Goal: Task Accomplishment & Management: Use online tool/utility

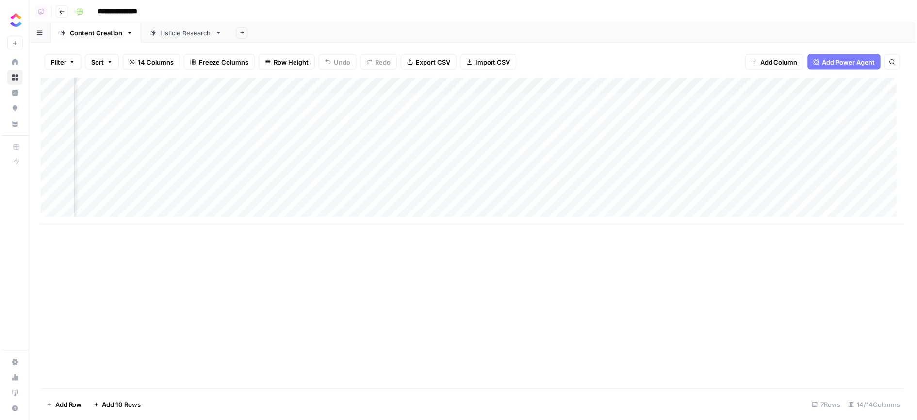
scroll to position [0, 233]
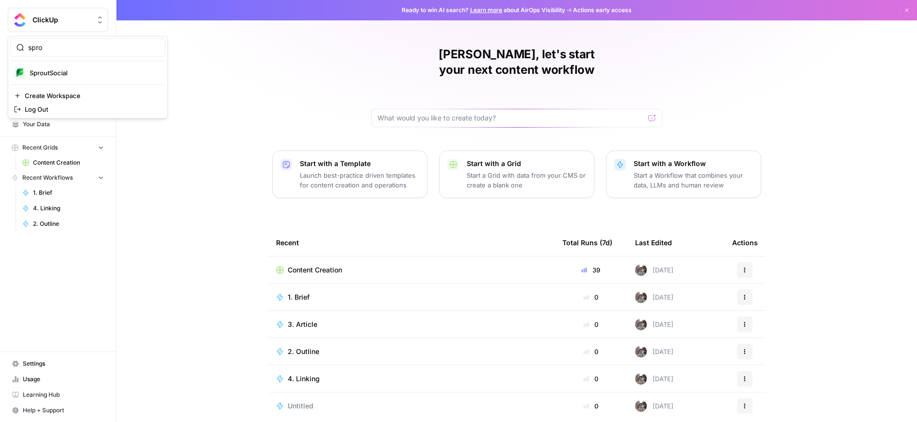
type input "spro"
click at [58, 66] on button "SproutSocial" at bounding box center [87, 73] width 155 height 16
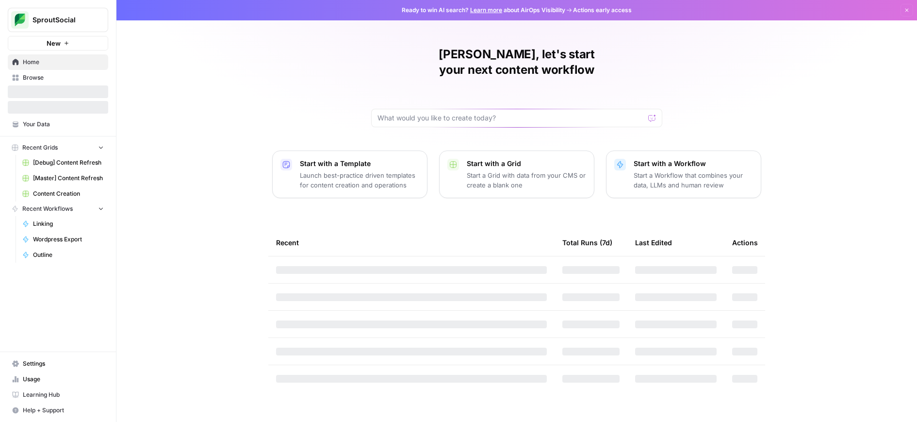
click at [51, 181] on span "[Master] Content Refresh" at bounding box center [68, 178] width 71 height 9
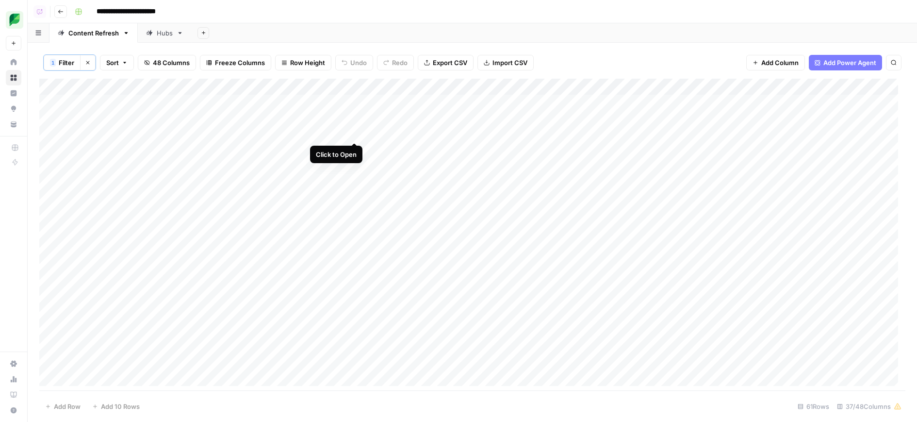
click at [357, 132] on div "Add Column" at bounding box center [472, 236] width 867 height 315
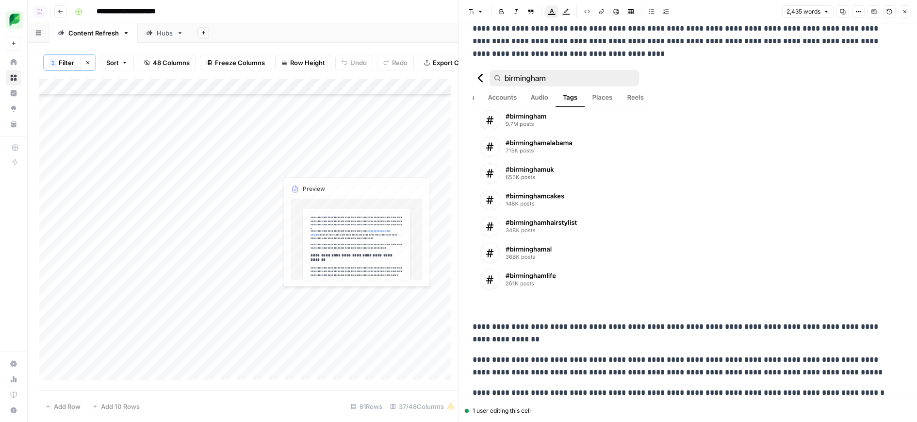
scroll to position [373, 0]
click at [351, 180] on div "Add Column" at bounding box center [248, 233] width 419 height 309
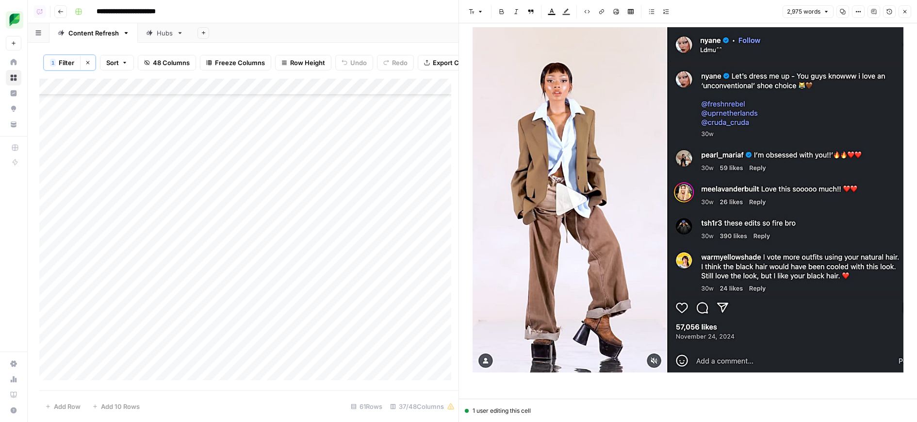
click at [590, 231] on img at bounding box center [688, 199] width 431 height 345
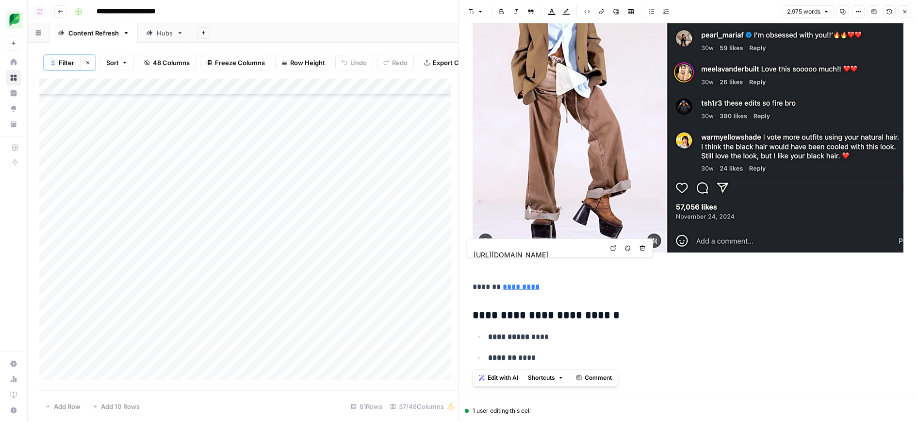
scroll to position [489, 0]
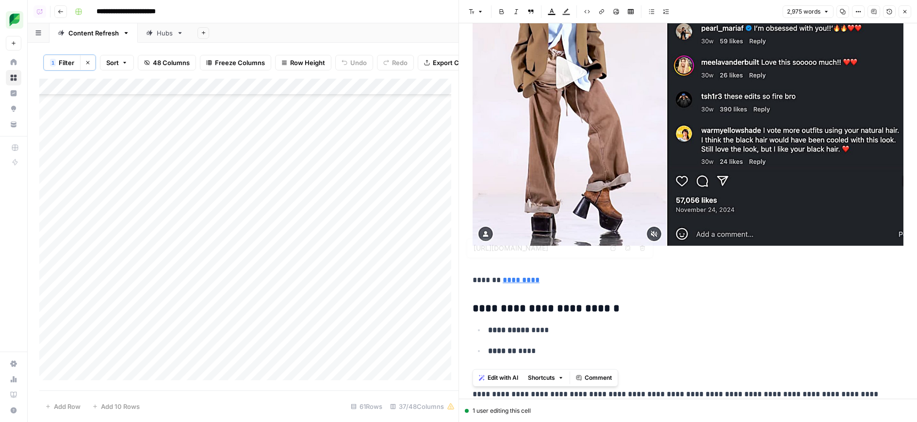
click at [628, 191] on img at bounding box center [688, 72] width 431 height 345
drag, startPoint x: 608, startPoint y: 281, endPoint x: 540, endPoint y: 257, distance: 72.0
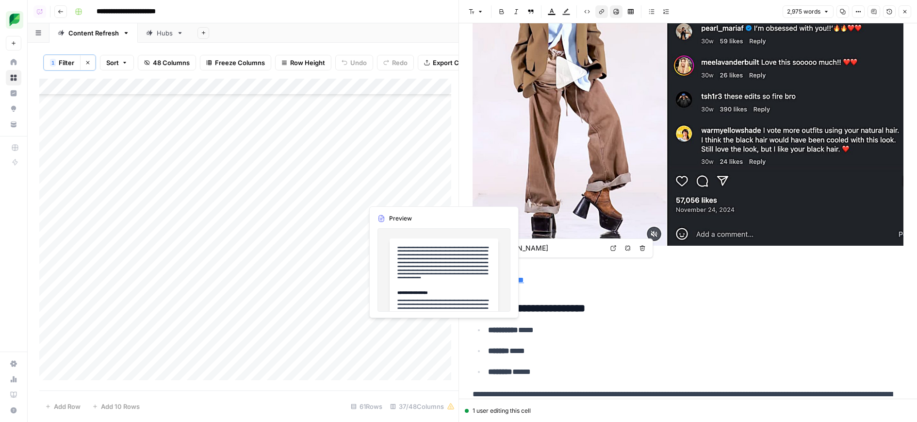
click at [353, 197] on div "Add Column" at bounding box center [248, 233] width 419 height 309
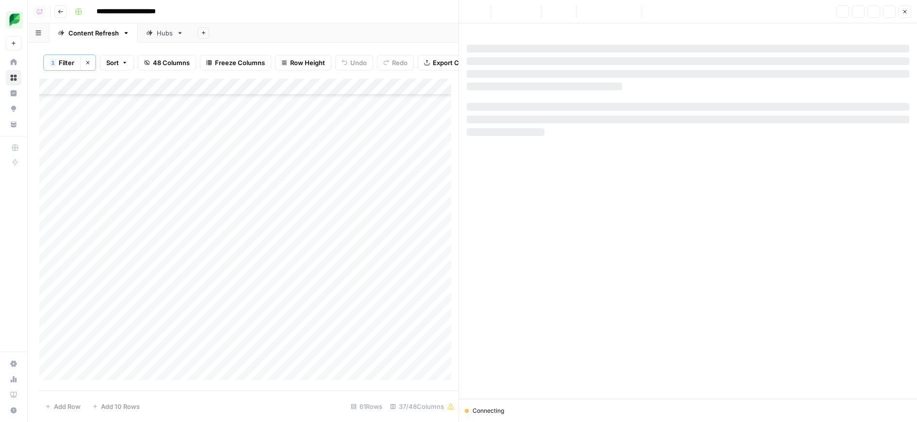
click at [354, 183] on div "Add Column" at bounding box center [248, 233] width 419 height 309
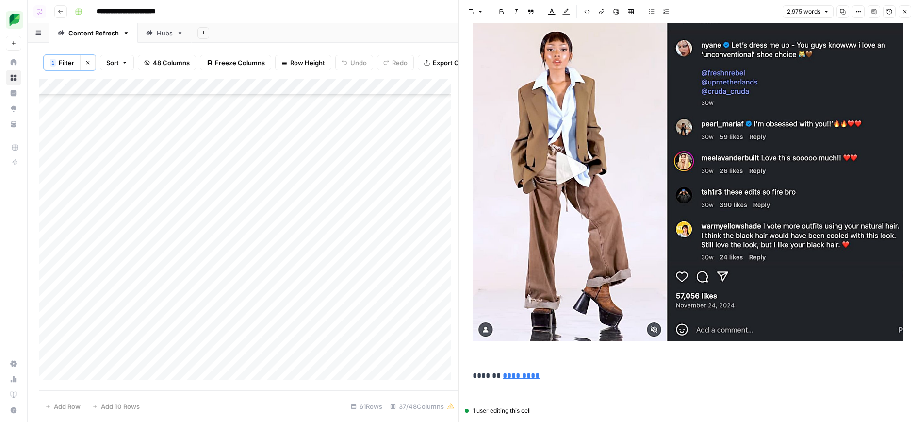
click at [619, 159] on img at bounding box center [688, 168] width 431 height 345
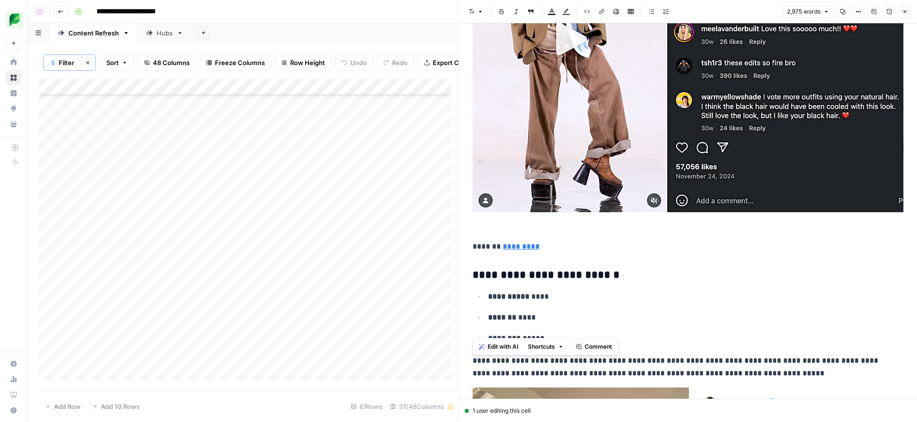
scroll to position [513, 0]
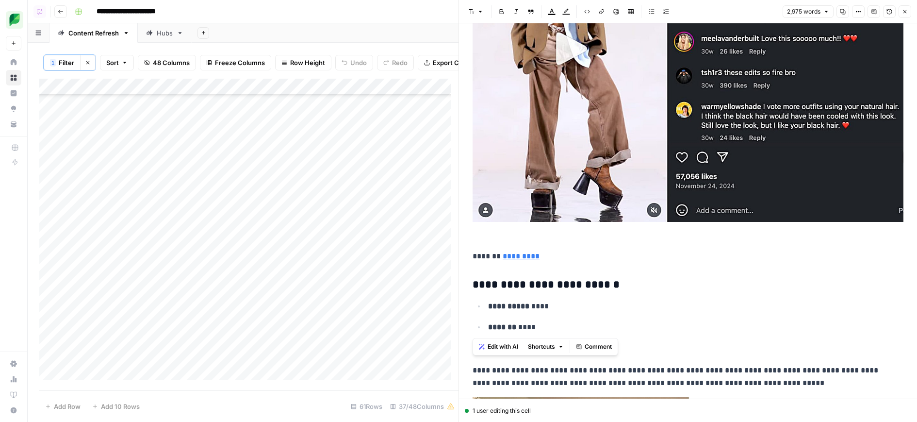
click at [651, 233] on p at bounding box center [688, 59] width 431 height 365
click at [632, 196] on img at bounding box center [688, 49] width 431 height 345
click at [630, 228] on p at bounding box center [688, 59] width 431 height 365
click at [530, 252] on link "*********" at bounding box center [521, 255] width 37 height 7
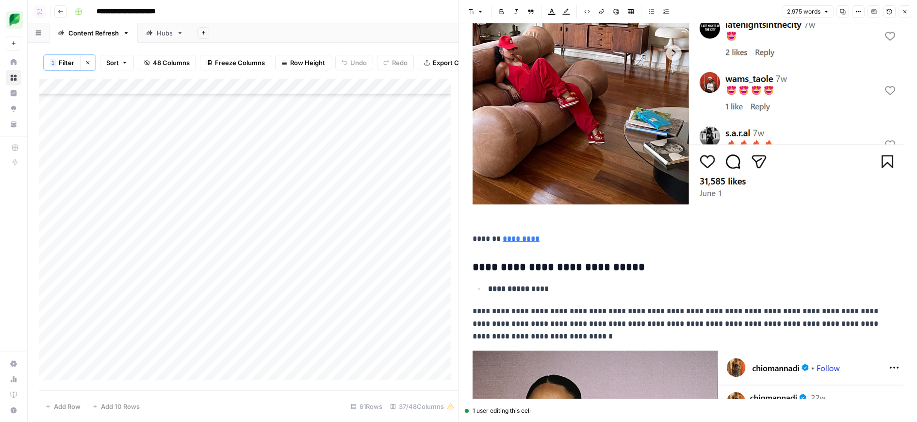
scroll to position [1050, 0]
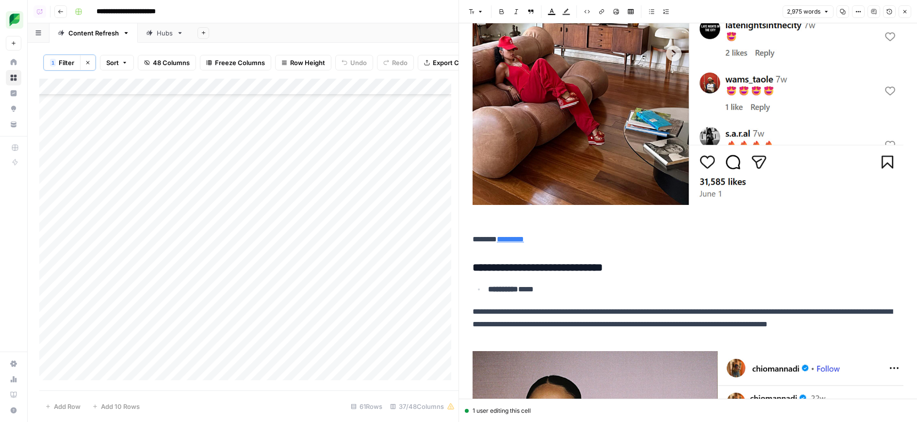
click at [354, 196] on div "Add Column" at bounding box center [248, 233] width 419 height 309
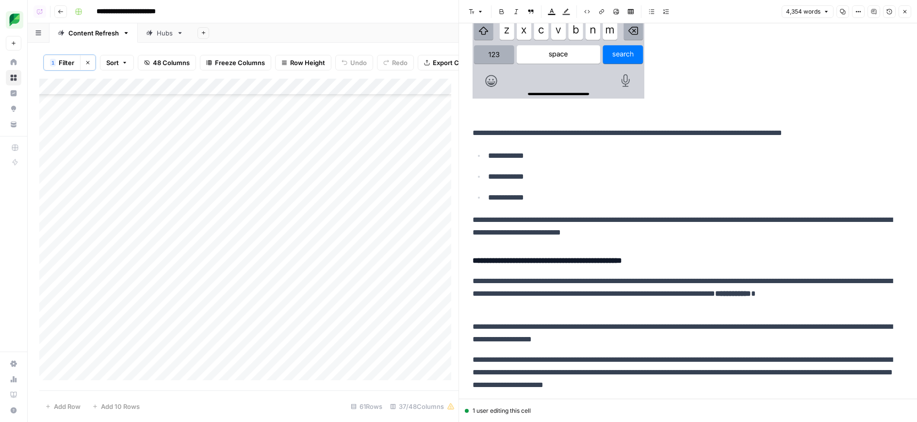
scroll to position [1838, 0]
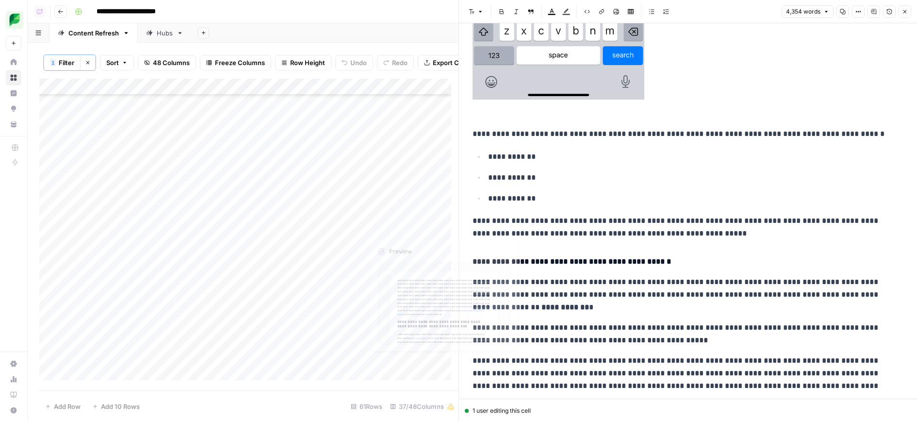
click at [357, 246] on div "Add Column" at bounding box center [248, 233] width 419 height 309
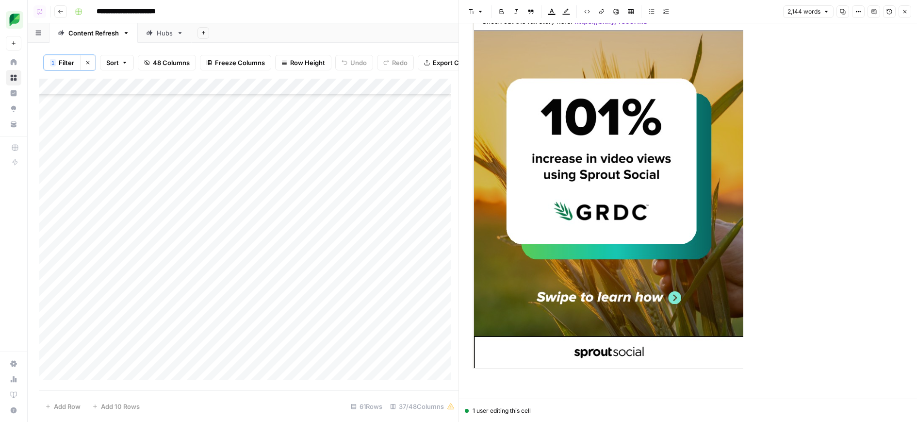
scroll to position [984, 0]
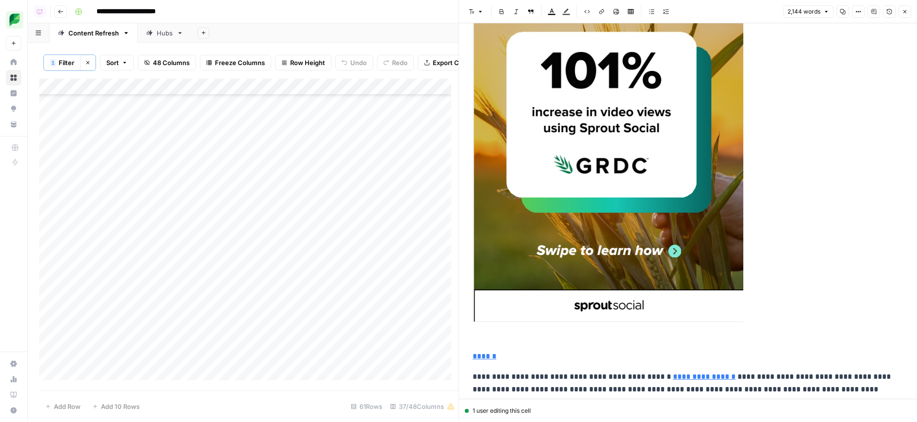
click at [645, 222] on img at bounding box center [608, 76] width 271 height 492
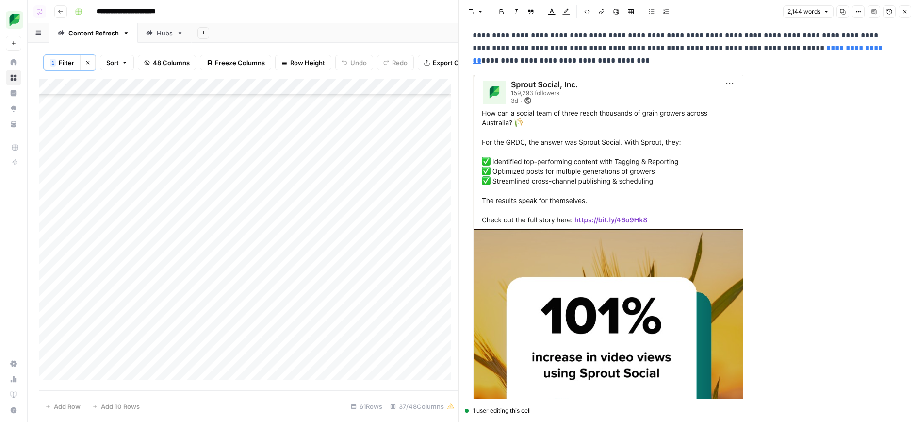
scroll to position [693, 0]
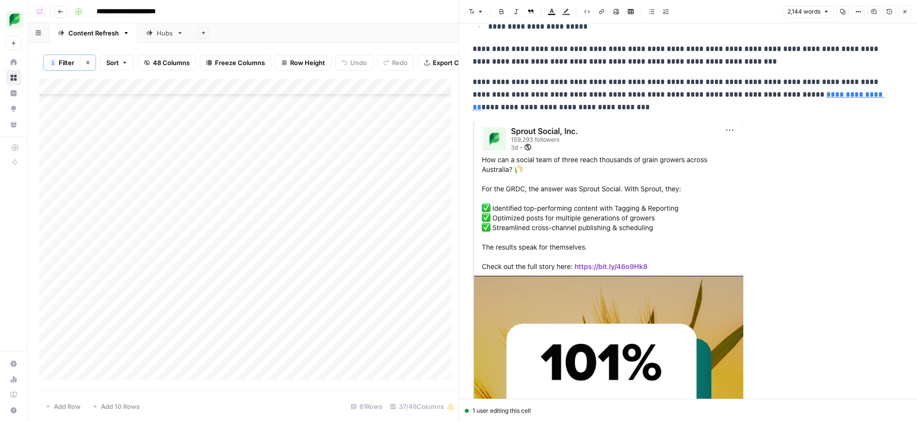
click at [564, 221] on img at bounding box center [608, 367] width 271 height 492
click at [848, 147] on p at bounding box center [688, 377] width 431 height 513
click at [664, 191] on img at bounding box center [608, 367] width 271 height 492
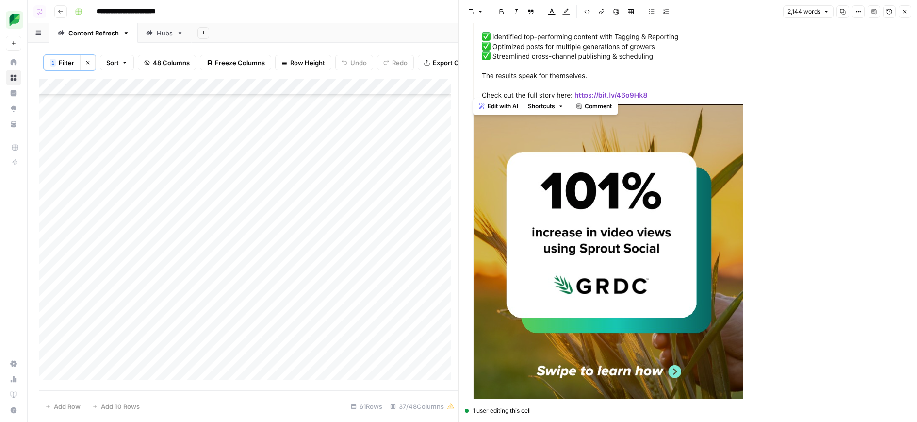
scroll to position [1034, 0]
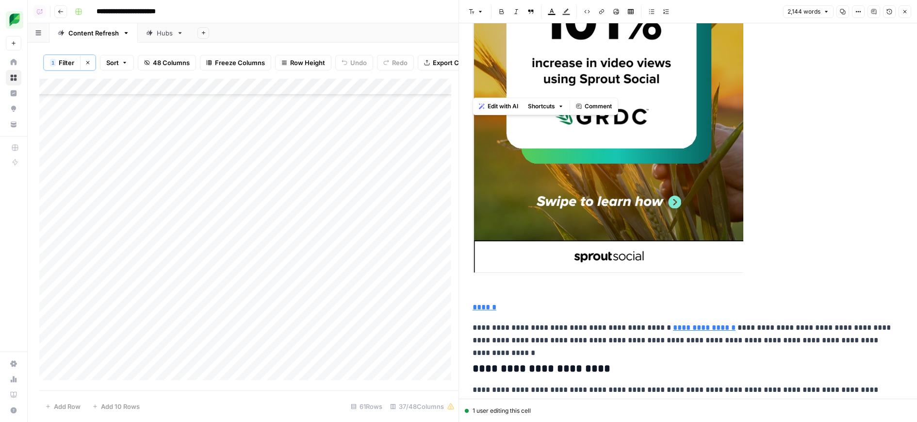
click at [578, 212] on img at bounding box center [608, 27] width 271 height 492
click at [539, 286] on p at bounding box center [688, 37] width 431 height 513
click at [532, 301] on p "******" at bounding box center [688, 307] width 431 height 13
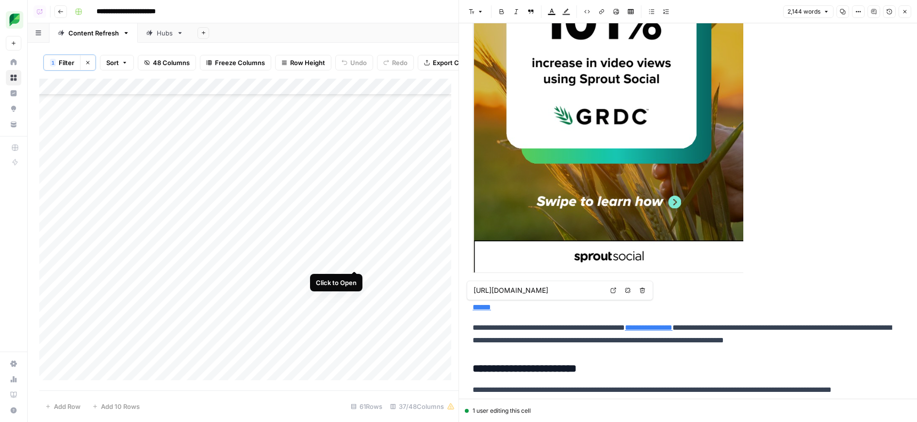
click at [356, 262] on div "Add Column" at bounding box center [248, 233] width 419 height 309
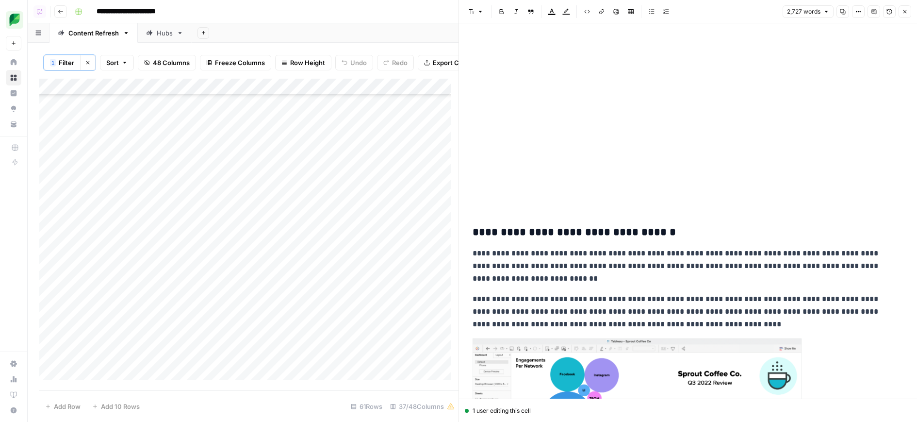
scroll to position [2443, 0]
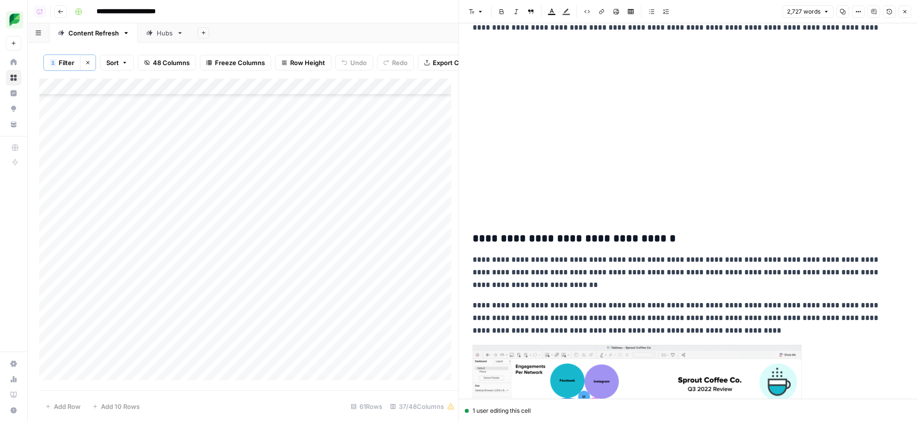
click at [643, 240] on h3 "**********" at bounding box center [685, 239] width 424 height 14
click at [69, 60] on span "Filter" at bounding box center [67, 63] width 16 height 10
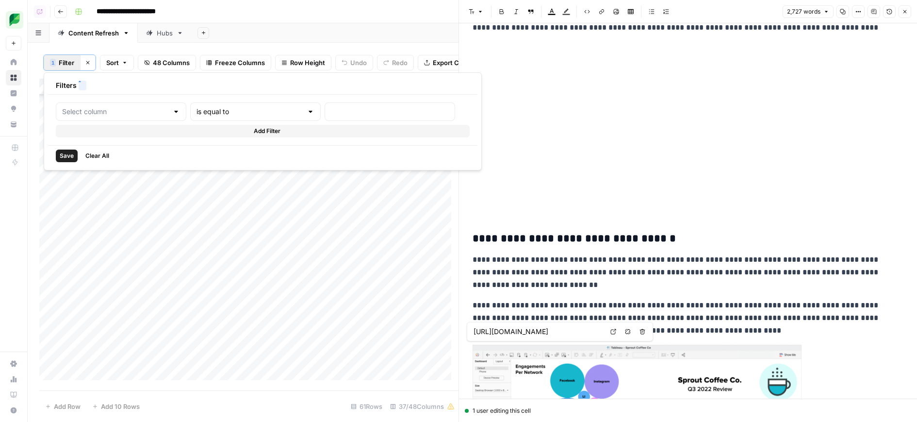
type input "Slug"
click at [117, 112] on input "text" at bounding box center [126, 112] width 106 height 10
type input "Slug"
click at [373, 112] on input "text" at bounding box center [416, 112] width 129 height 10
paste input "crisis-management"
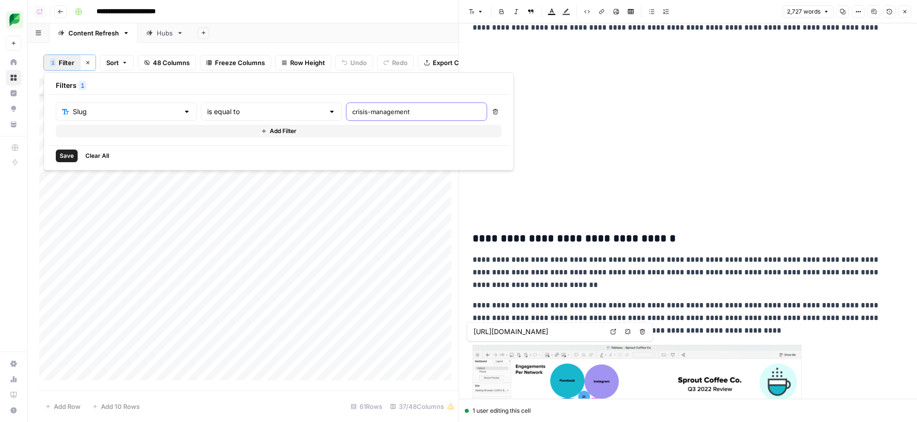
type input "crisis-management"
click at [233, 103] on div "is equal to" at bounding box center [271, 111] width 141 height 18
click at [226, 115] on input "text" at bounding box center [265, 112] width 117 height 10
click at [213, 162] on span "contains" at bounding box center [249, 163] width 107 height 10
type input "contains"
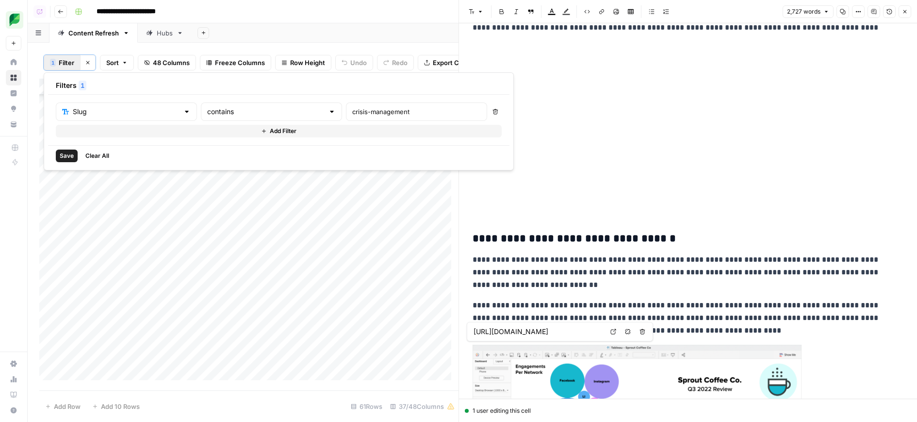
click at [61, 152] on span "Save" at bounding box center [67, 155] width 14 height 9
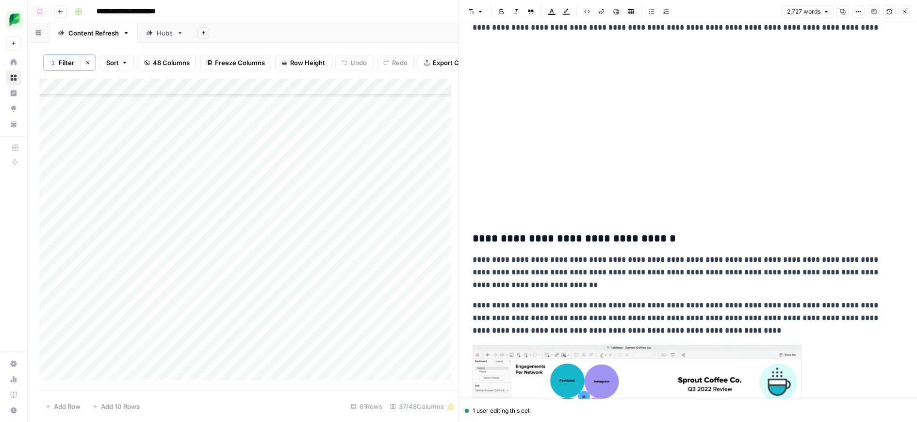
click at [372, 32] on div "Add Sheet" at bounding box center [555, 32] width 726 height 19
click at [910, 11] on button "Close" at bounding box center [905, 11] width 13 height 13
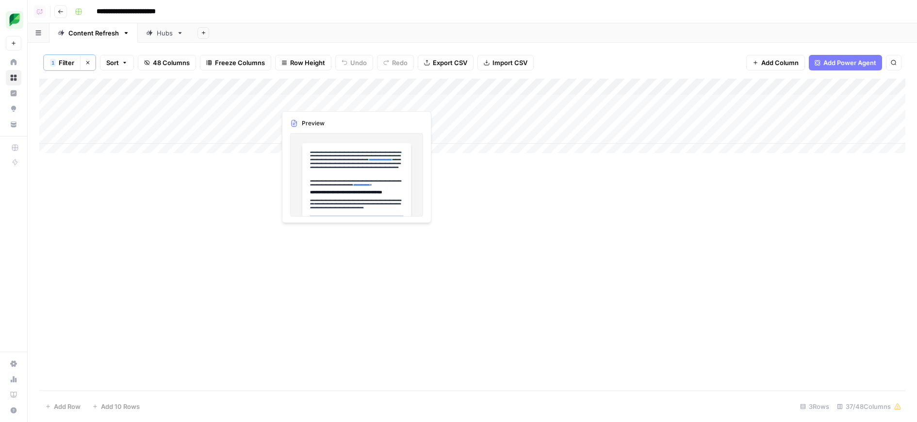
click at [355, 98] on div "Add Column" at bounding box center [472, 120] width 867 height 82
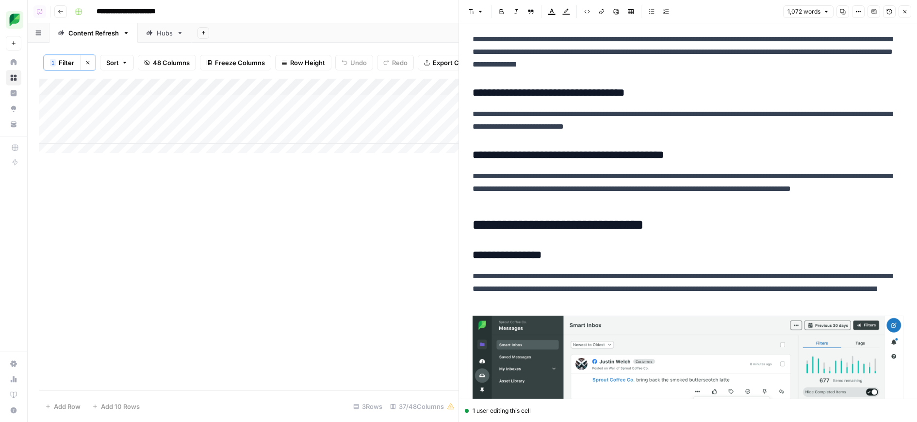
scroll to position [919, 0]
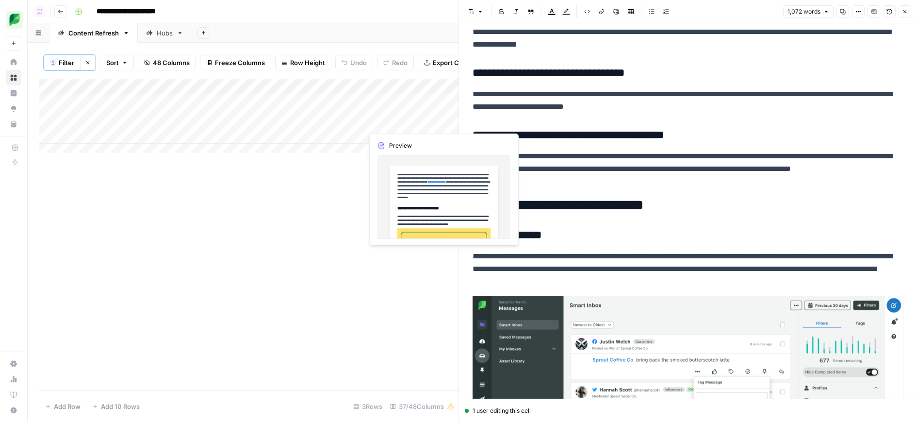
click at [363, 127] on div "Add Column" at bounding box center [248, 120] width 419 height 82
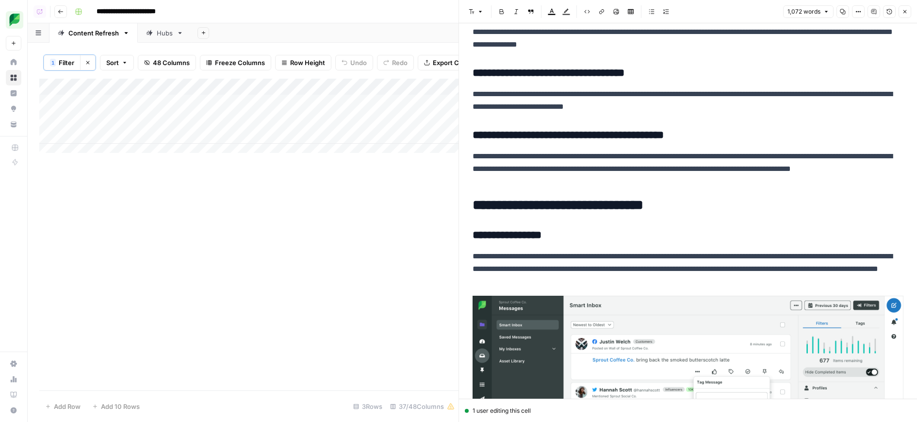
click at [354, 126] on div "Add Column" at bounding box center [248, 120] width 419 height 82
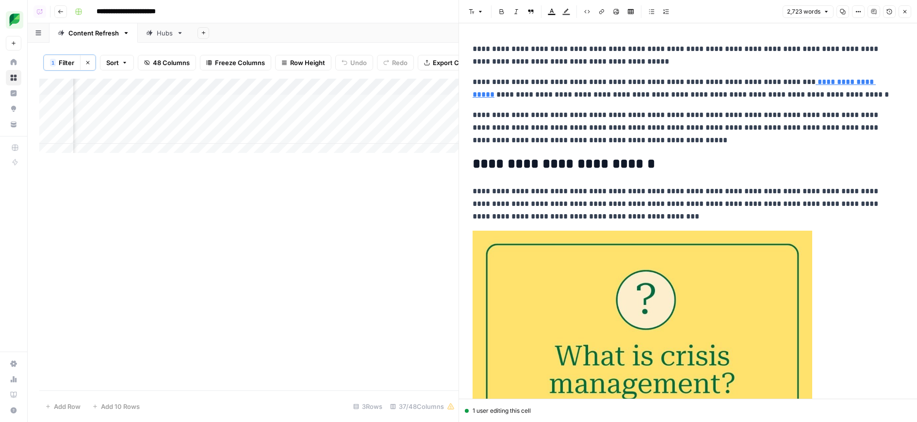
scroll to position [0, 121]
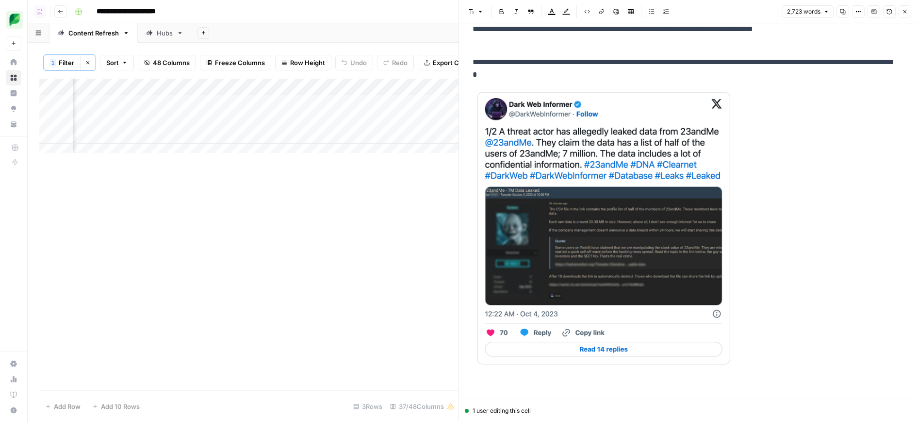
click at [624, 139] on img at bounding box center [605, 228] width 265 height 279
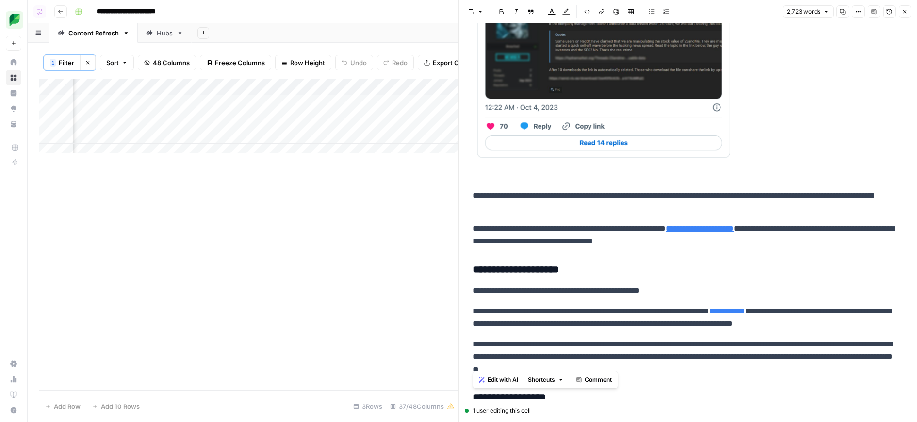
scroll to position [1175, 0]
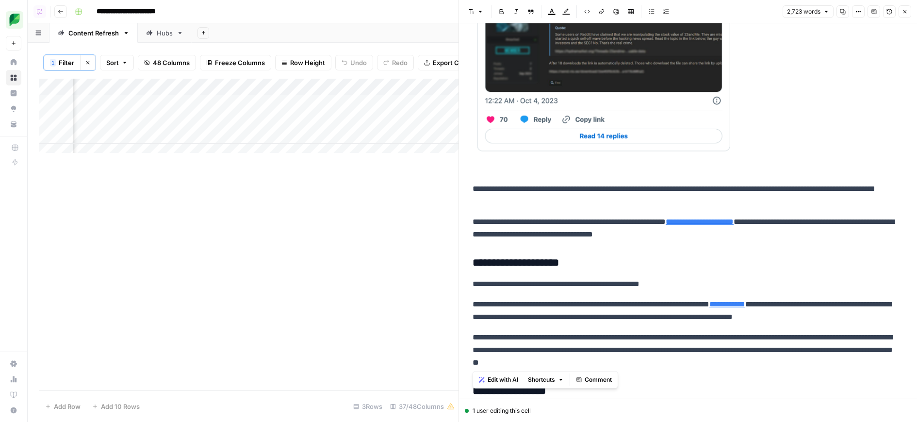
click at [648, 191] on p "**********" at bounding box center [685, 195] width 424 height 25
click at [592, 137] on img at bounding box center [605, 15] width 265 height 279
click at [856, 11] on icon "button" at bounding box center [859, 12] width 6 height 6
click at [834, 100] on span "Code" at bounding box center [829, 103] width 47 height 10
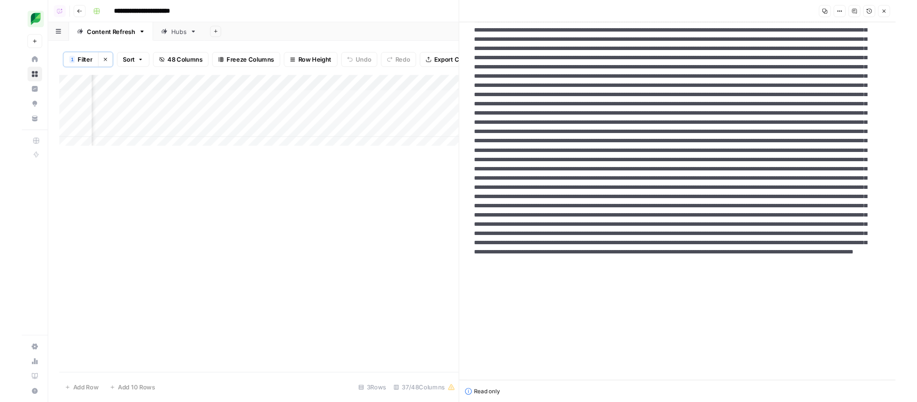
scroll to position [0, 0]
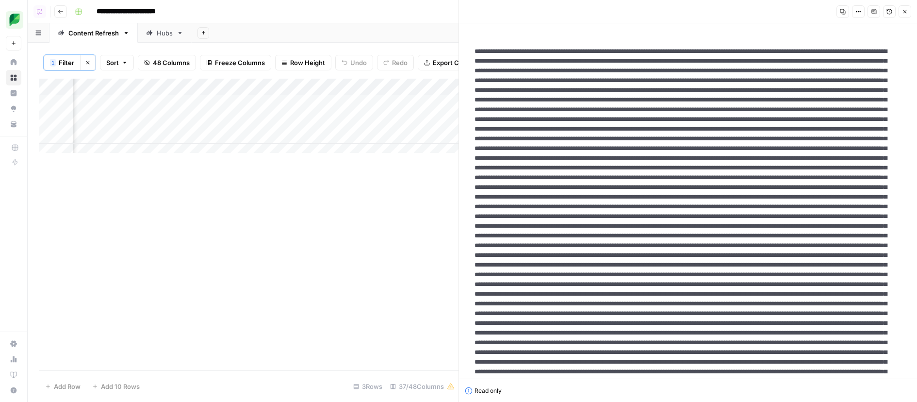
scroll to position [181, 0]
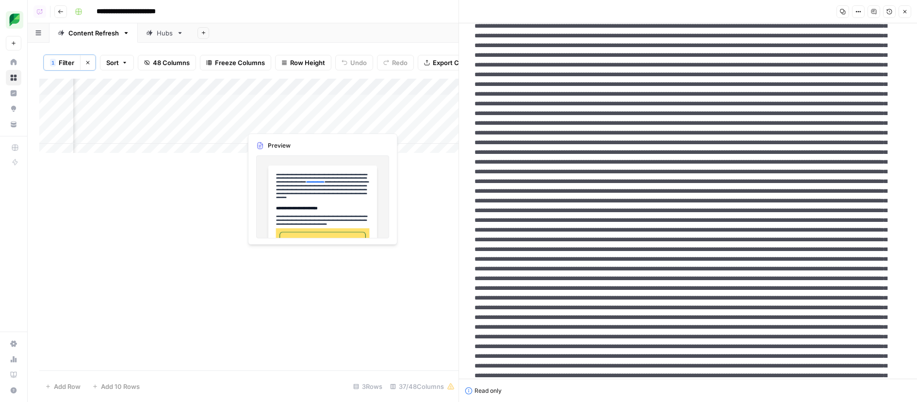
click at [316, 123] on div "Add Column" at bounding box center [248, 120] width 419 height 82
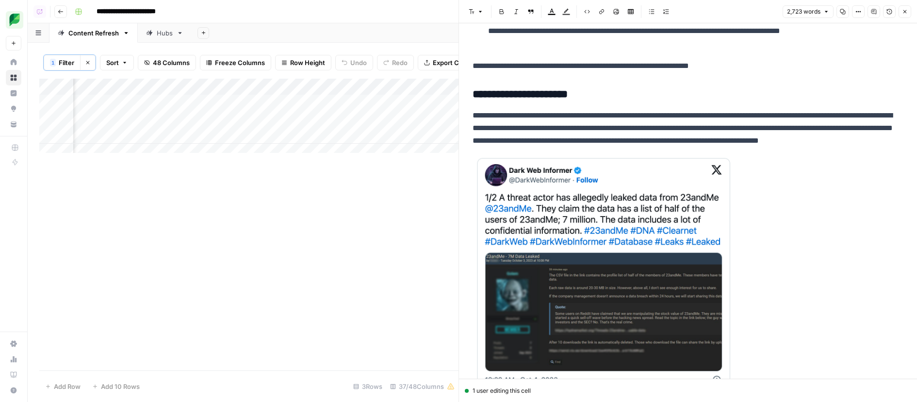
scroll to position [1007, 0]
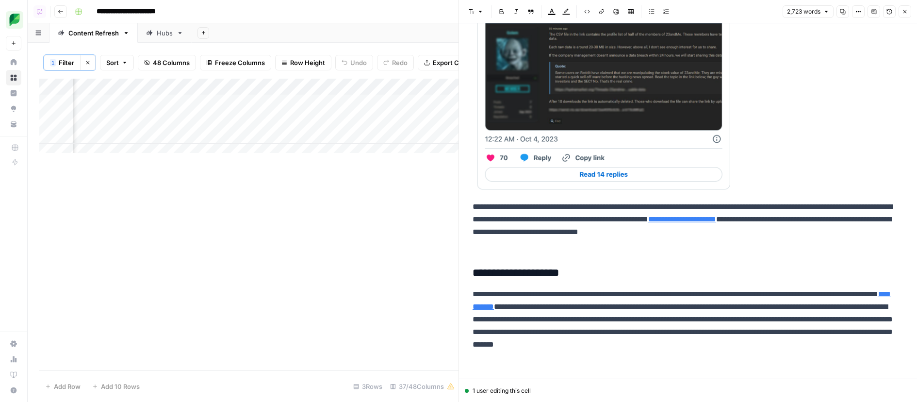
click at [646, 164] on img at bounding box center [605, 53] width 265 height 279
click at [818, 113] on p "**********" at bounding box center [685, 59] width 424 height 383
click at [860, 16] on button "Options" at bounding box center [858, 11] width 13 height 13
click at [841, 103] on span "Code" at bounding box center [829, 103] width 47 height 10
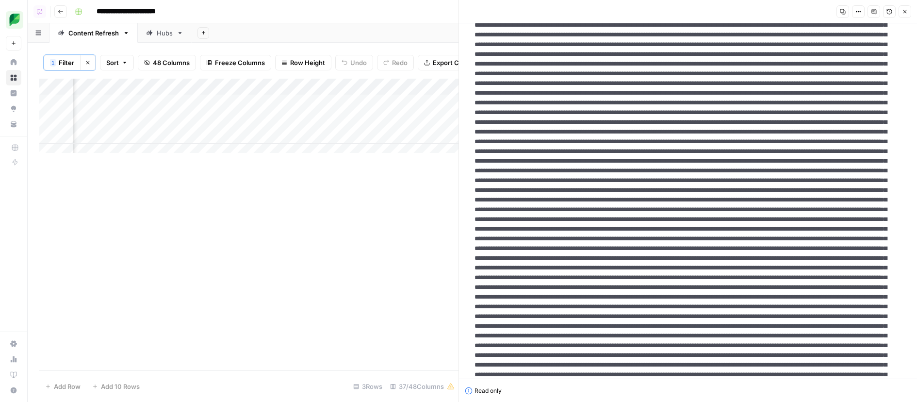
scroll to position [0, 0]
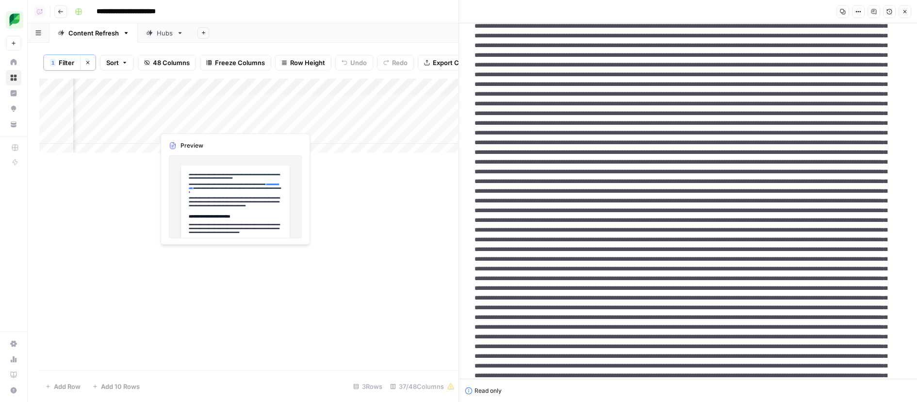
click at [229, 125] on div "Add Column" at bounding box center [248, 120] width 419 height 82
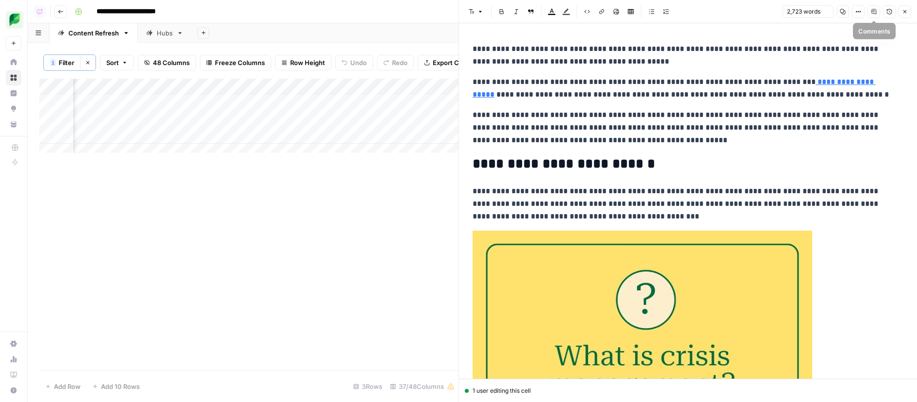
click at [858, 13] on icon "button" at bounding box center [859, 12] width 6 height 6
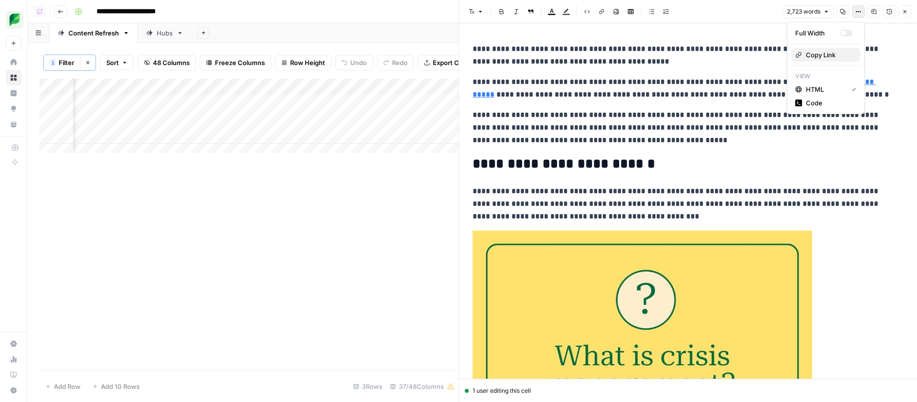
click at [820, 51] on span "Copy Link" at bounding box center [829, 55] width 47 height 10
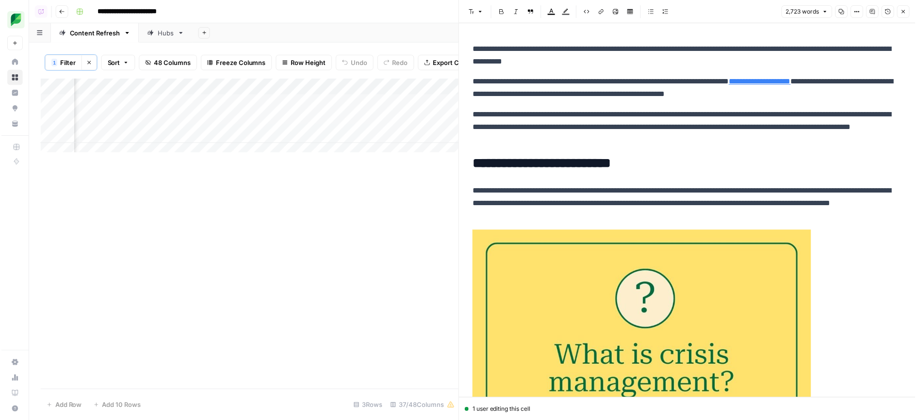
scroll to position [0, 343]
click at [411, 121] on div "Add Column" at bounding box center [248, 120] width 419 height 82
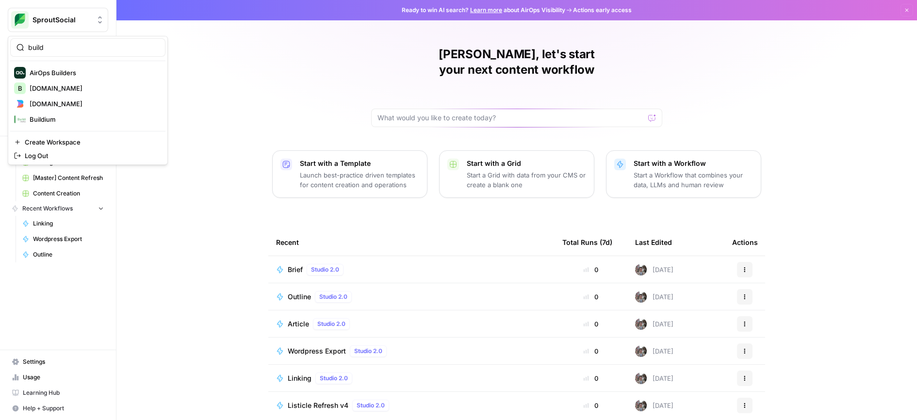
type input "build"
click at [34, 101] on span "[DOMAIN_NAME]" at bounding box center [94, 104] width 128 height 10
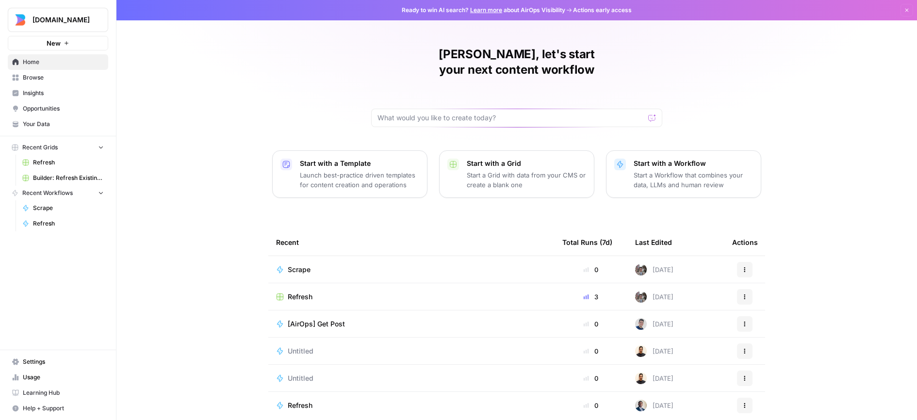
click at [88, 170] on link "Refresh" at bounding box center [63, 163] width 90 height 16
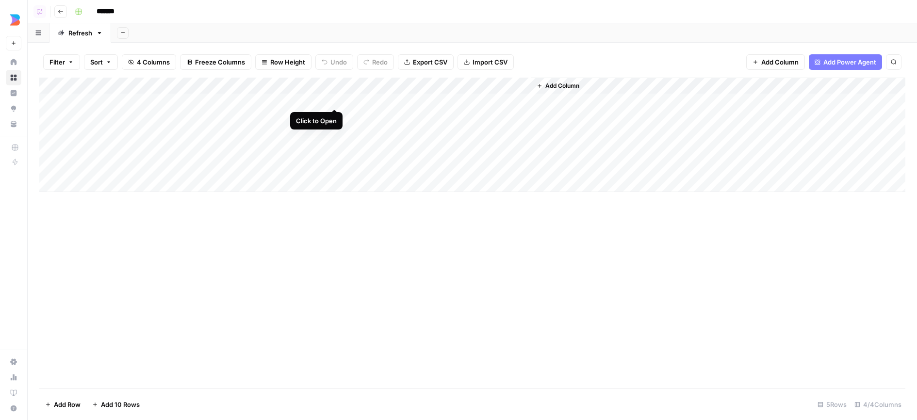
click at [335, 100] on div "Add Column" at bounding box center [472, 135] width 867 height 115
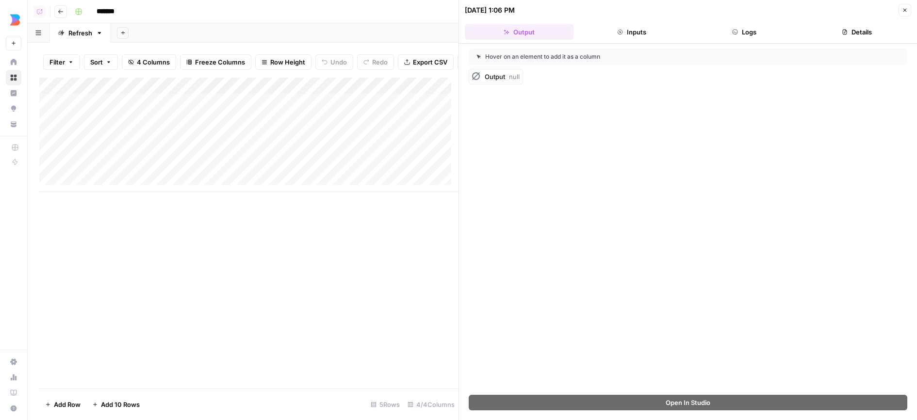
click at [772, 32] on button "Logs" at bounding box center [744, 32] width 109 height 16
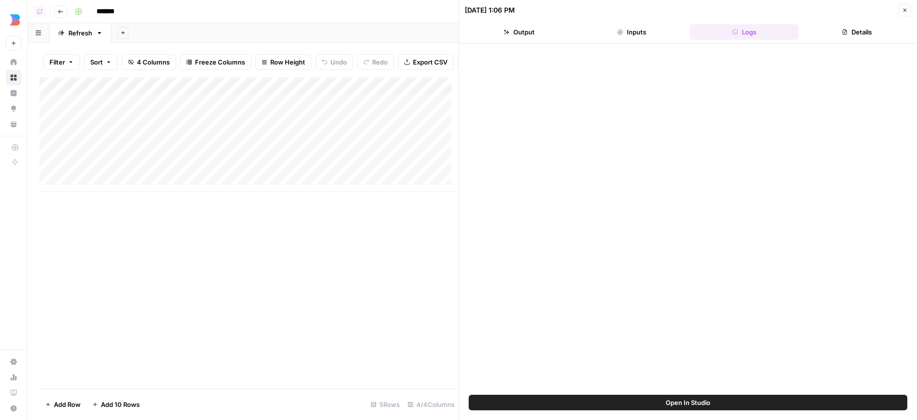
click at [334, 140] on div "Add Column" at bounding box center [248, 135] width 419 height 115
click at [730, 21] on header "10/08/25 at 1:06 PM Close Output Inputs Logs Details" at bounding box center [688, 22] width 458 height 44
click at [750, 30] on button "Logs" at bounding box center [744, 32] width 109 height 16
click at [671, 401] on span "Open In Studio" at bounding box center [688, 403] width 45 height 10
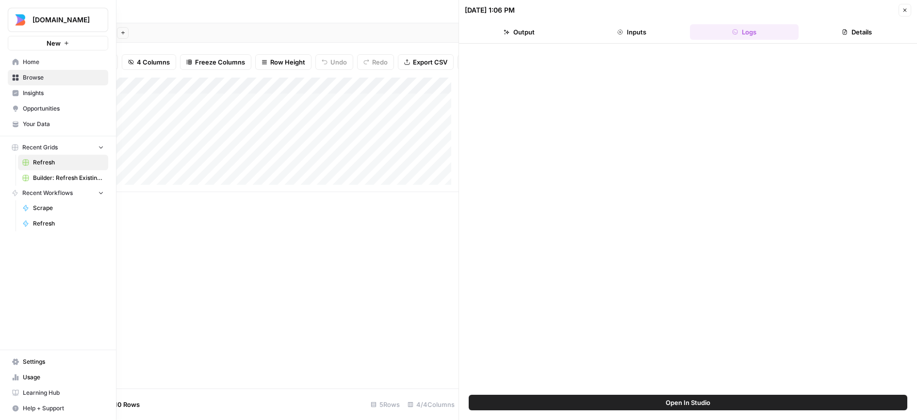
click at [20, 123] on link "Your Data" at bounding box center [58, 125] width 100 height 16
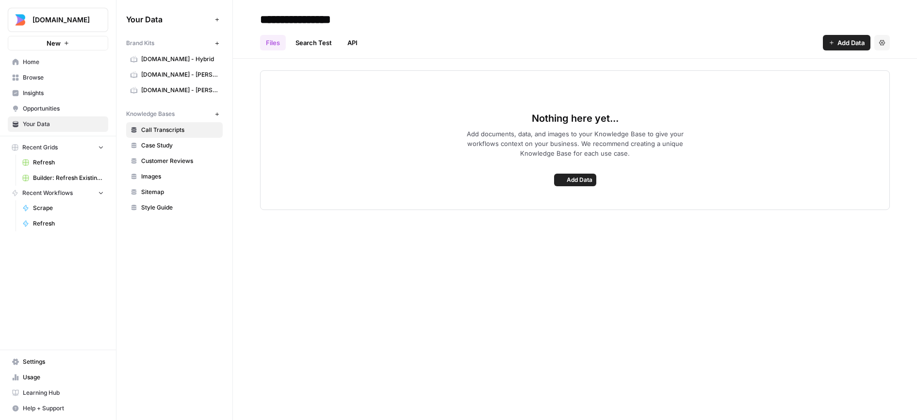
click at [175, 62] on span "Builder.io - Hybrid" at bounding box center [179, 59] width 77 height 9
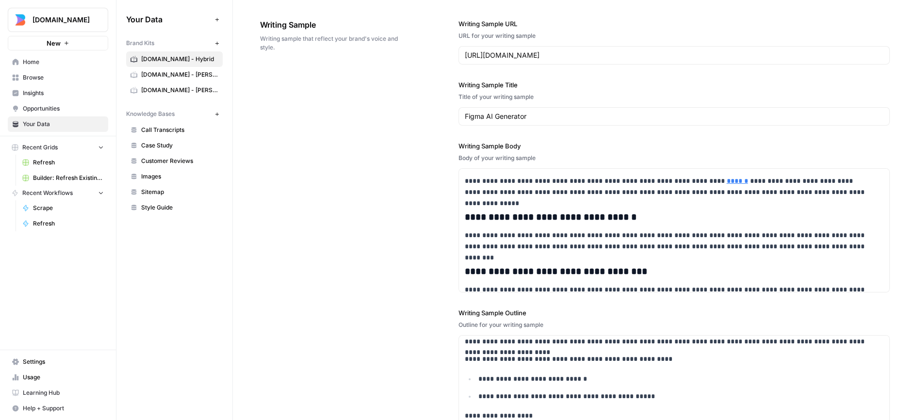
scroll to position [1075, 0]
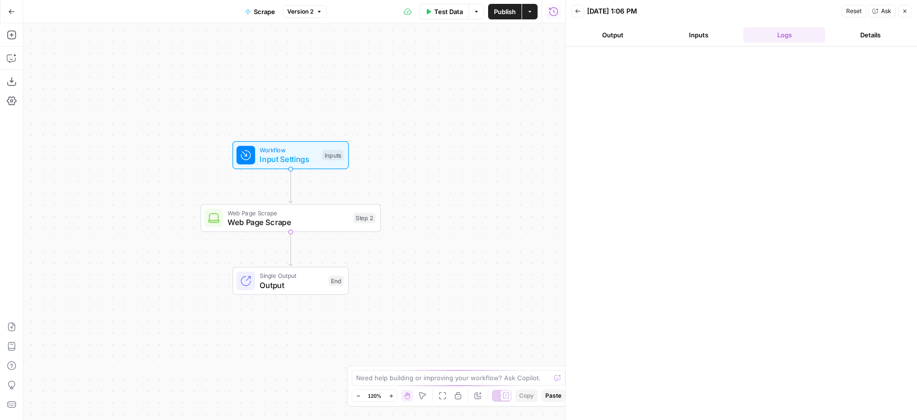
click at [309, 5] on button "Version 2" at bounding box center [305, 11] width 44 height 13
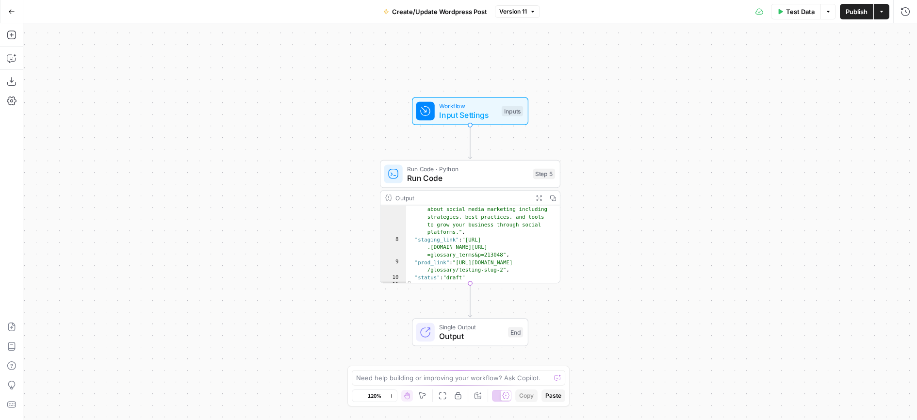
scroll to position [55, 0]
click at [459, 110] on span "Input Settings" at bounding box center [468, 115] width 58 height 12
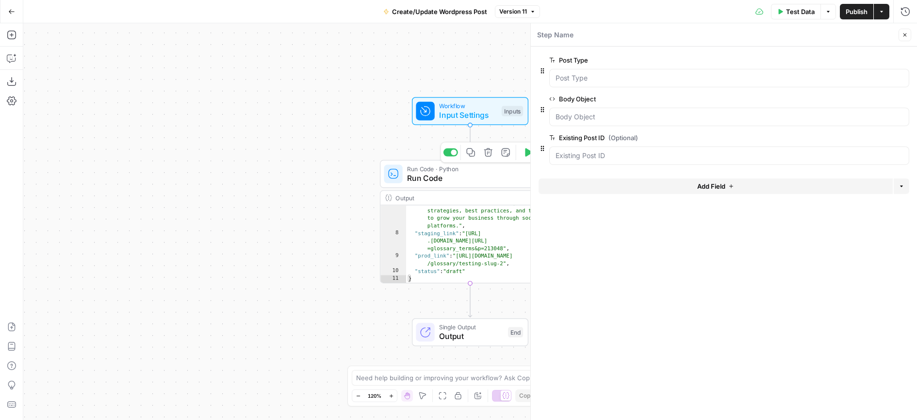
click at [489, 178] on span "Run Code" at bounding box center [467, 178] width 121 height 12
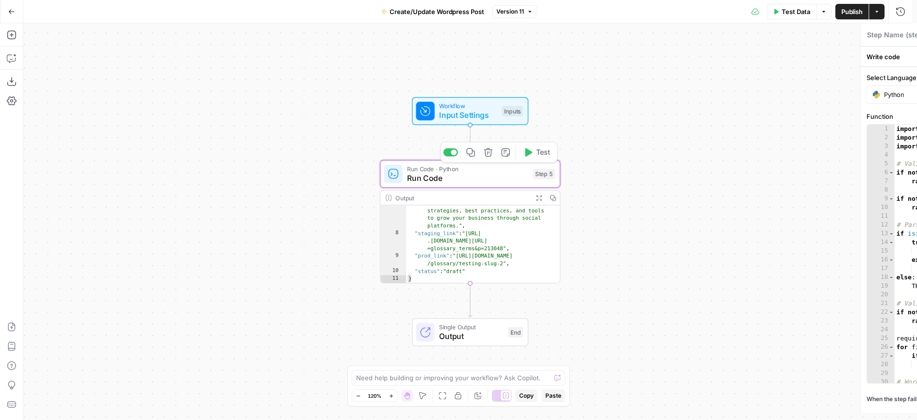
type textarea "Run Code"
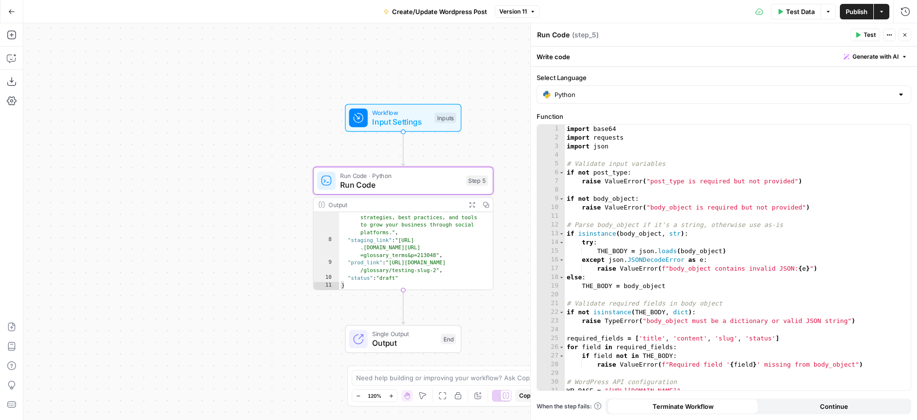
drag, startPoint x: 349, startPoint y: 99, endPoint x: 176, endPoint y: 105, distance: 173.4
click at [176, 105] on div "Workflow Input Settings Inputs Run Code · Python Run Code Step 5 Output Expand …" at bounding box center [470, 221] width 894 height 397
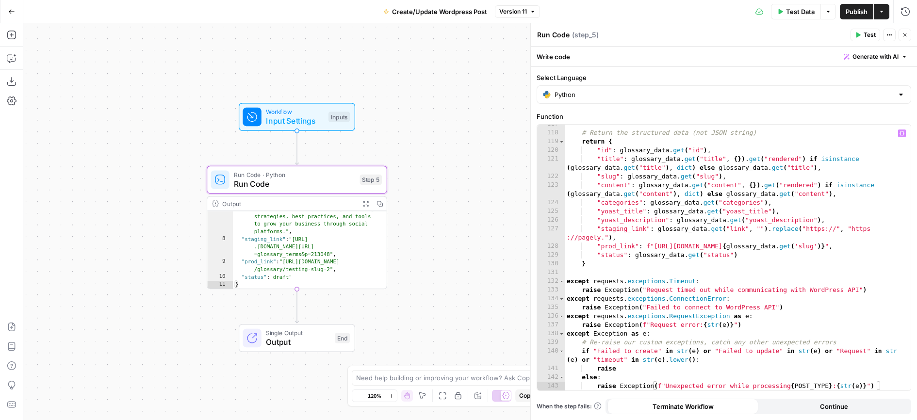
scroll to position [1080, 0]
click at [326, 120] on div "Workflow Input Settings Inputs" at bounding box center [296, 117] width 107 height 20
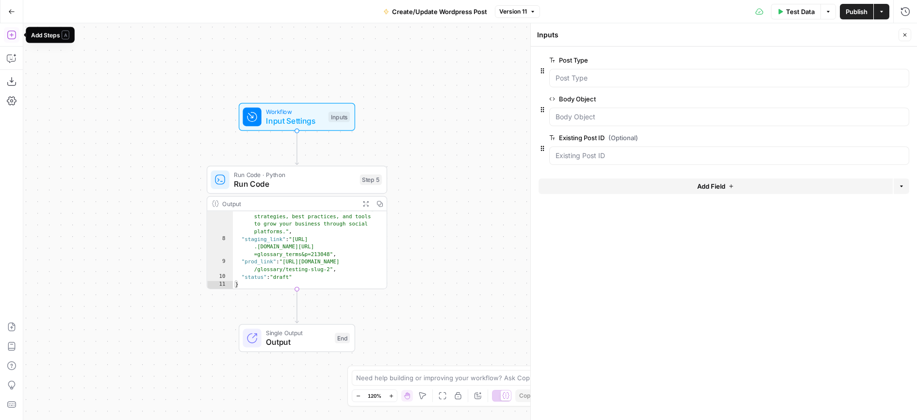
click at [16, 34] on icon "button" at bounding box center [12, 35] width 10 height 10
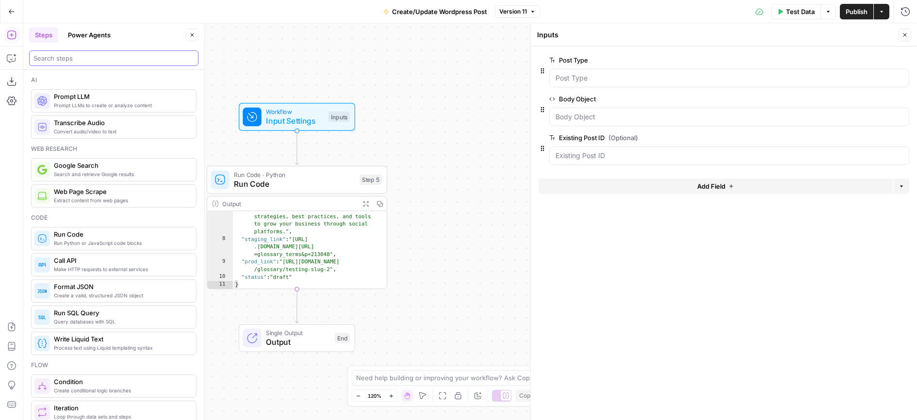
click at [86, 56] on input "search" at bounding box center [113, 58] width 161 height 10
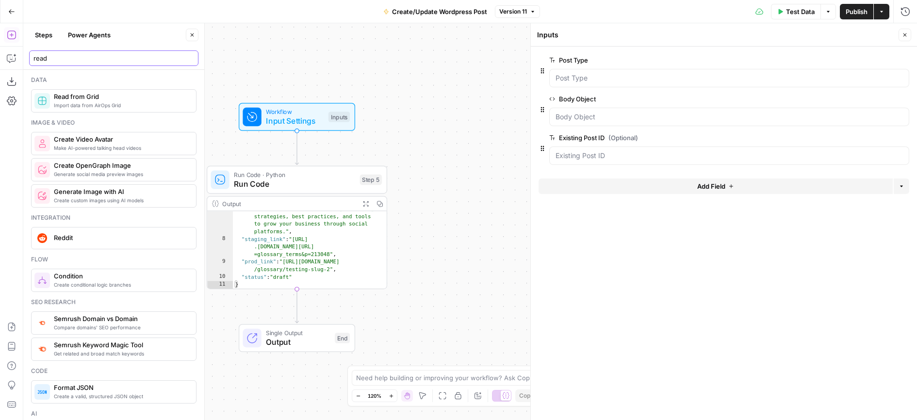
type input "read"
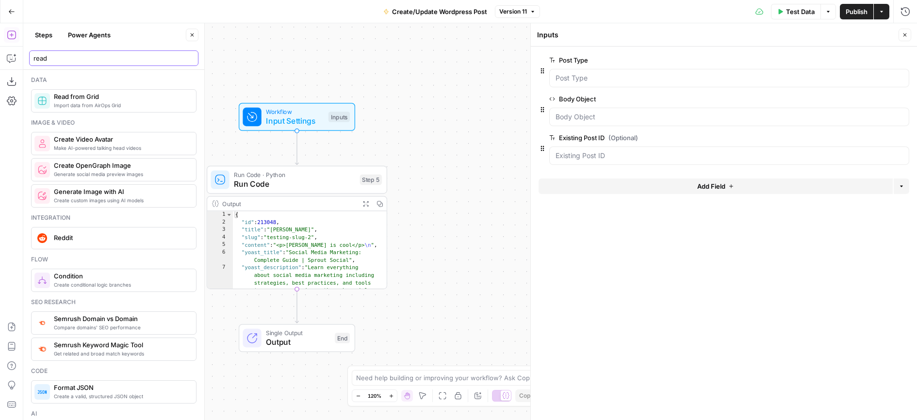
scroll to position [0, 0]
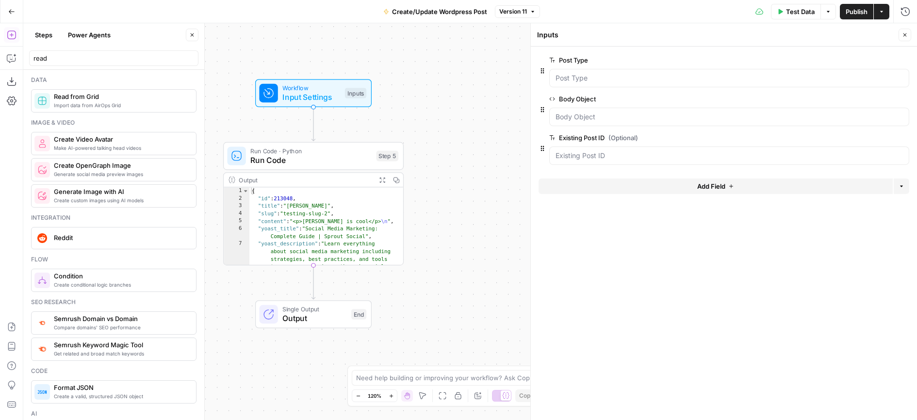
drag, startPoint x: 466, startPoint y: 162, endPoint x: 482, endPoint y: 138, distance: 29.0
click at [482, 138] on div "Workflow Input Settings Inputs Run Code · Python Run Code Step 5 Output Expand …" at bounding box center [470, 221] width 894 height 397
click at [13, 15] on button "Go Back" at bounding box center [11, 11] width 17 height 17
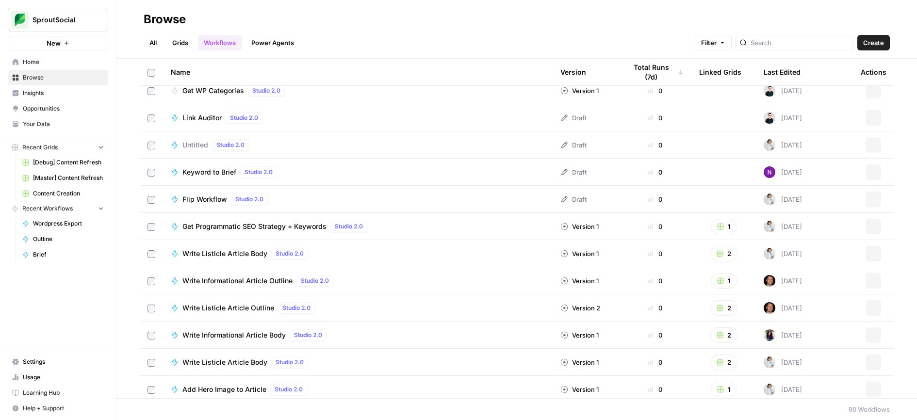
scroll to position [1647, 0]
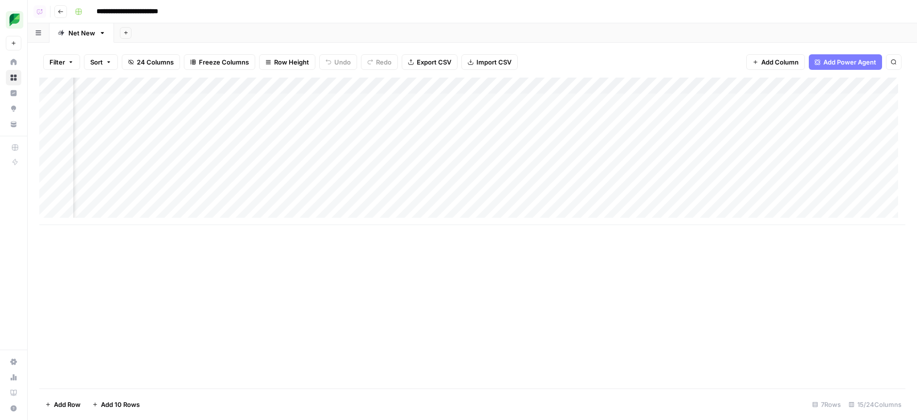
scroll to position [0, 403]
